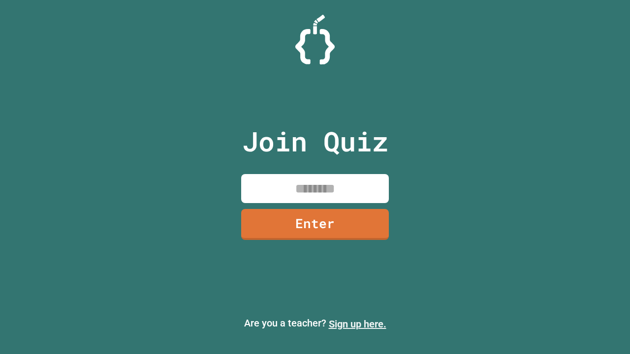
click at [357, 324] on link "Sign up here." at bounding box center [358, 324] width 58 height 12
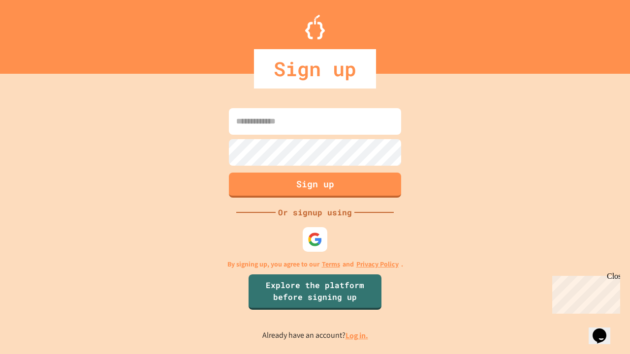
click at [357, 336] on link "Log in." at bounding box center [356, 336] width 23 height 10
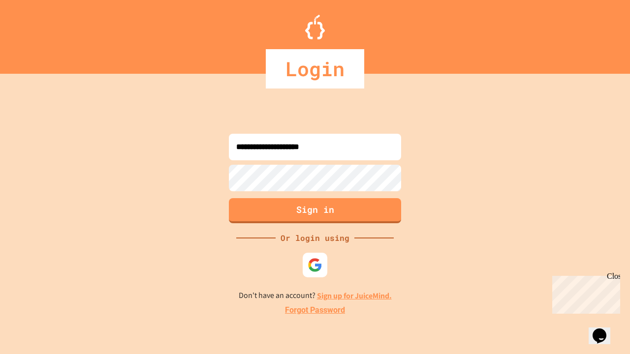
type input "**********"
